Goal: Information Seeking & Learning: Learn about a topic

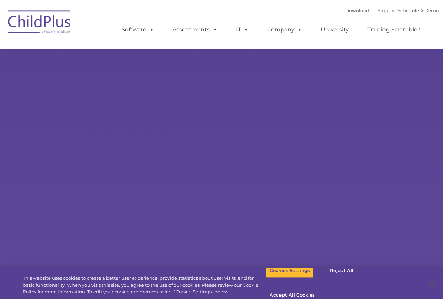
select select "MEDIUM"
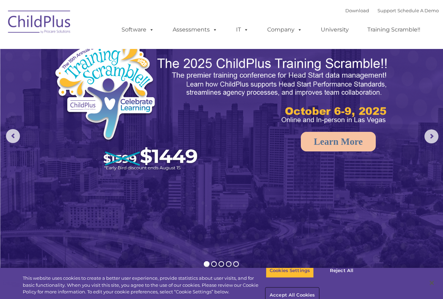
drag, startPoint x: 374, startPoint y: 280, endPoint x: 379, endPoint y: 281, distance: 4.7
click at [319, 289] on button "Accept All Cookies" at bounding box center [292, 296] width 53 height 15
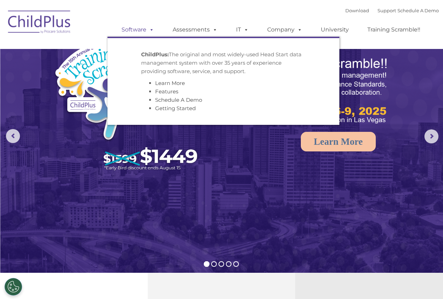
click at [142, 34] on link "Software" at bounding box center [138, 30] width 47 height 14
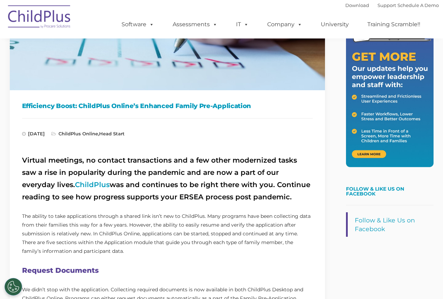
scroll to position [140, 0]
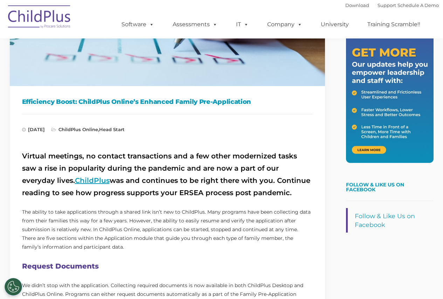
click at [75, 181] on link "ChildPlus" at bounding box center [92, 180] width 35 height 8
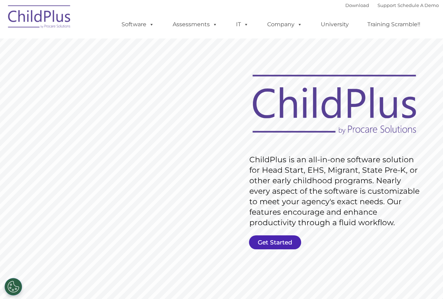
click at [259, 242] on link "Get Started" at bounding box center [275, 243] width 52 height 14
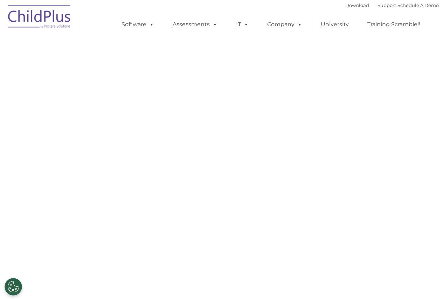
select select "MEDIUM"
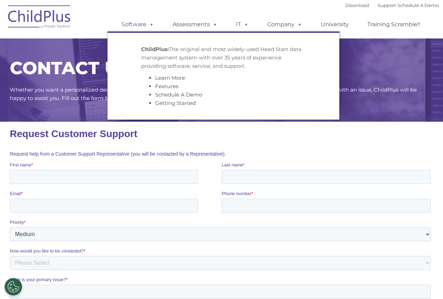
click at [137, 30] on link "Software" at bounding box center [138, 25] width 47 height 14
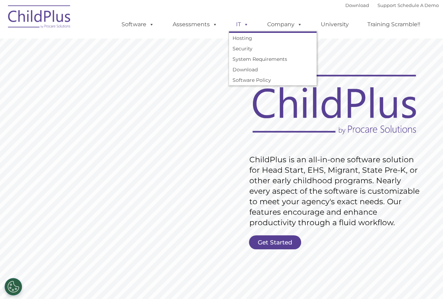
click at [248, 23] on span at bounding box center [245, 24] width 8 height 7
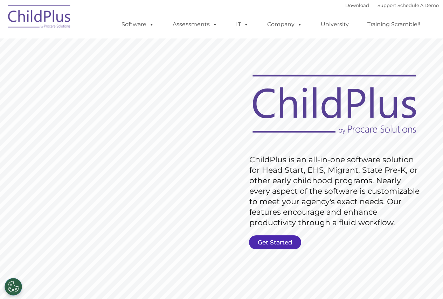
click at [277, 245] on link "Get Started" at bounding box center [275, 243] width 52 height 14
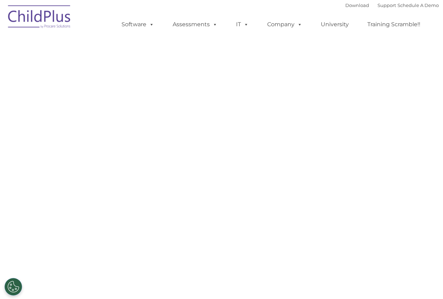
select select "MEDIUM"
